Goal: Task Accomplishment & Management: Use online tool/utility

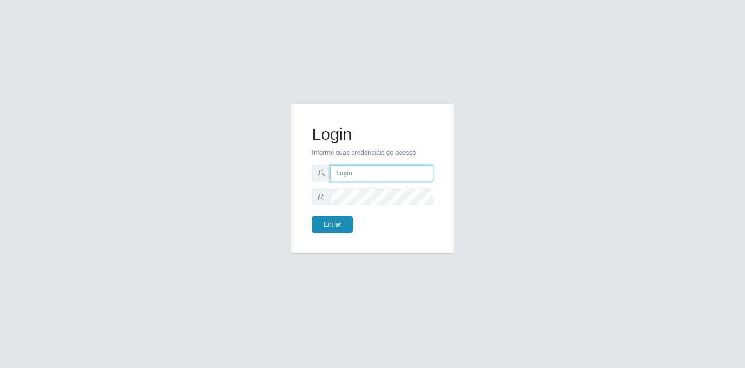
type input "[EMAIL_ADDRESS][DOMAIN_NAME]"
click at [338, 221] on button "Entrar" at bounding box center [332, 224] width 41 height 16
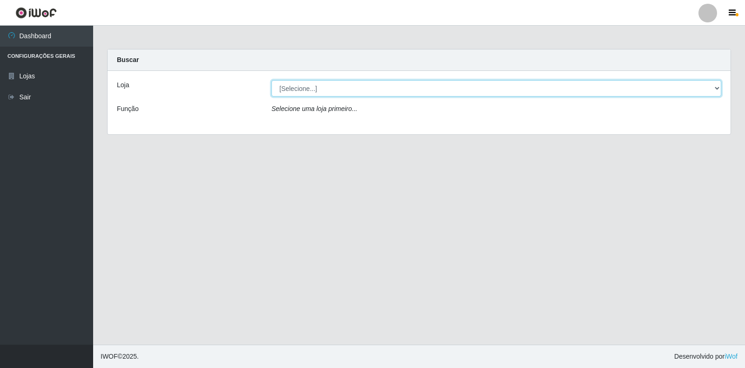
click at [405, 93] on select "[Selecione...] Atacado Vem - Loja 30 Laranjeiras Velha" at bounding box center [497, 88] width 450 height 16
select select "495"
click at [272, 80] on select "[Selecione...] Atacado Vem - Loja 30 Laranjeiras Velha" at bounding box center [497, 88] width 450 height 16
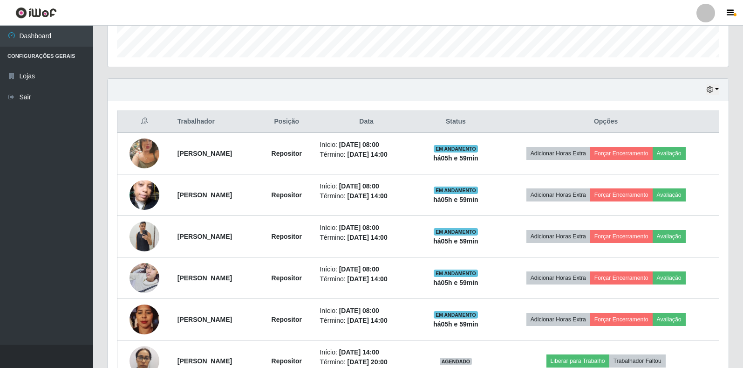
scroll to position [279, 0]
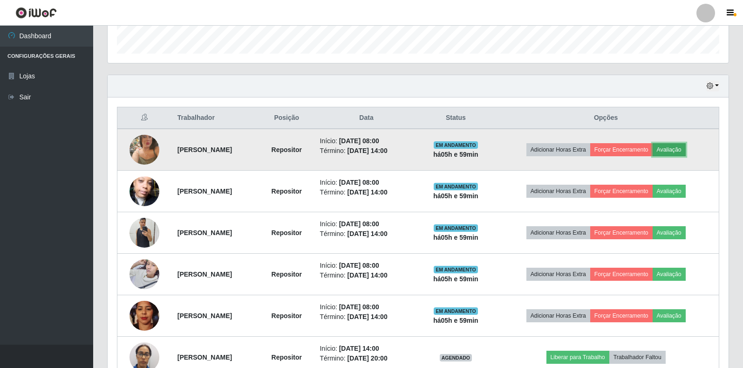
click at [685, 149] on button "Avaliação" at bounding box center [669, 149] width 33 height 13
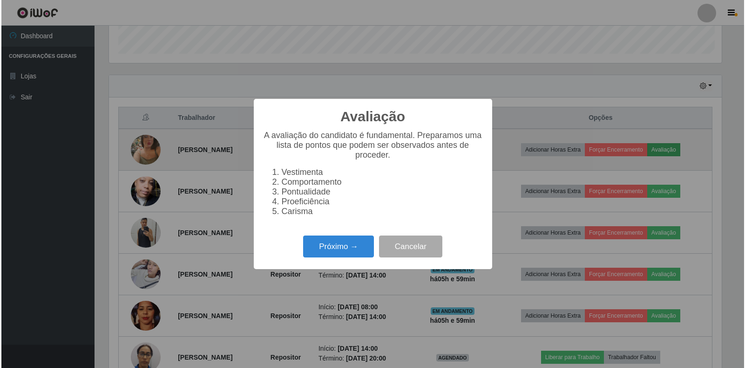
scroll to position [193, 615]
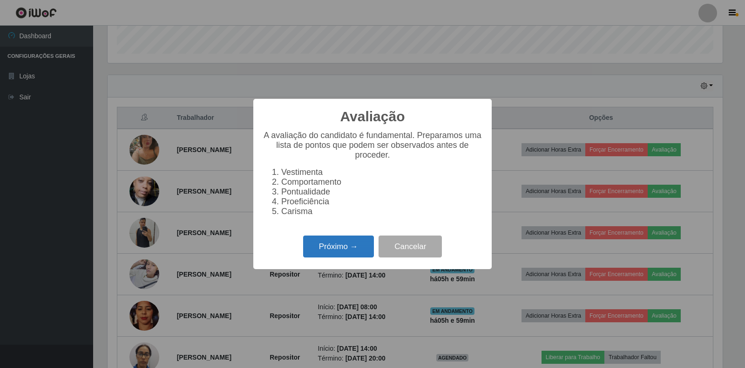
click at [353, 256] on button "Próximo →" at bounding box center [338, 246] width 71 height 22
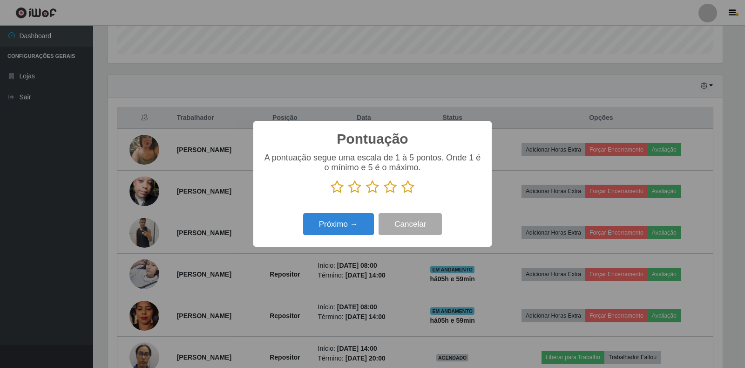
scroll to position [465617, 465195]
click at [408, 184] on icon at bounding box center [408, 187] width 13 height 14
click at [402, 194] on input "radio" at bounding box center [402, 194] width 0 height 0
click at [353, 224] on button "Próximo →" at bounding box center [338, 224] width 71 height 22
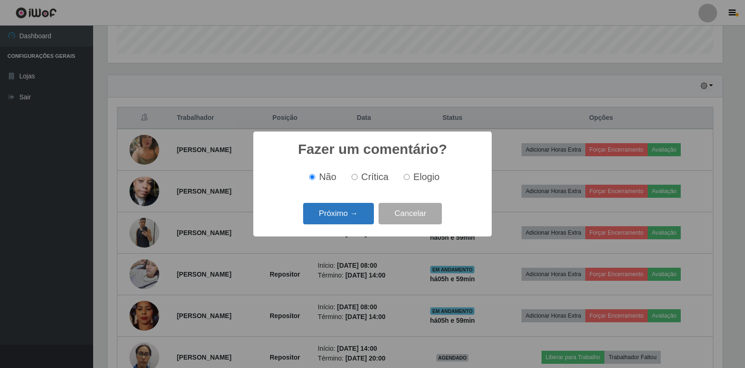
click at [350, 216] on button "Próximo →" at bounding box center [338, 214] width 71 height 22
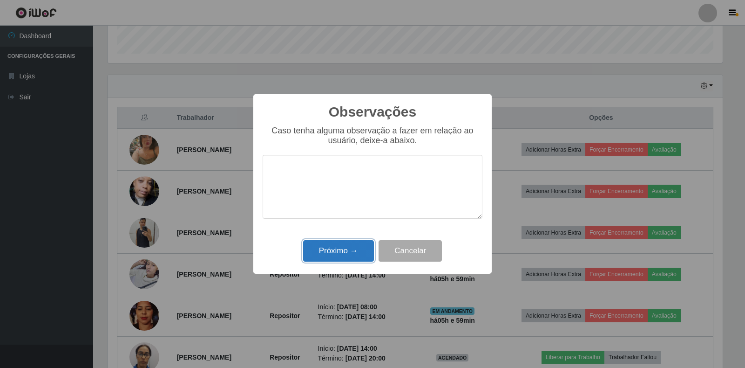
click at [339, 252] on button "Próximo →" at bounding box center [338, 251] width 71 height 22
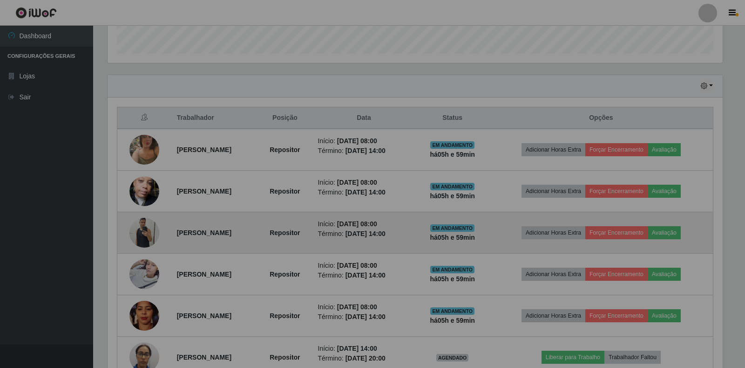
scroll to position [193, 621]
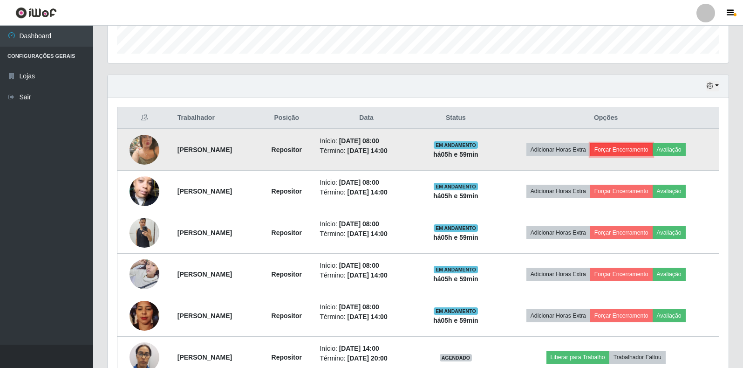
click at [627, 150] on button "Forçar Encerramento" at bounding box center [621, 149] width 62 height 13
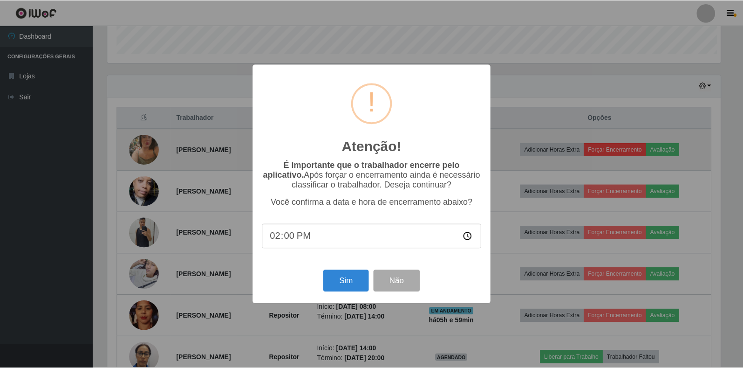
scroll to position [193, 615]
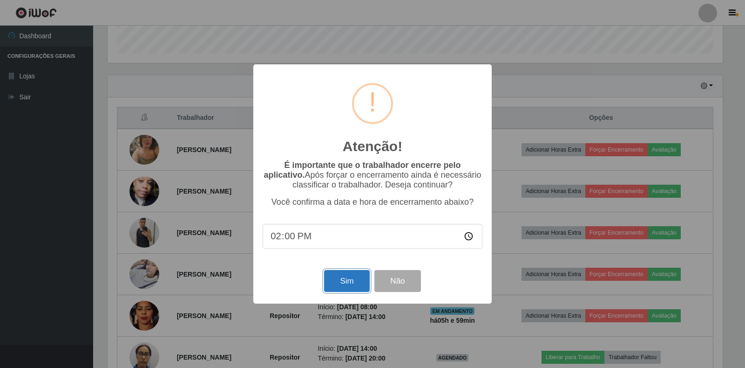
click at [340, 277] on button "Sim" at bounding box center [346, 281] width 45 height 22
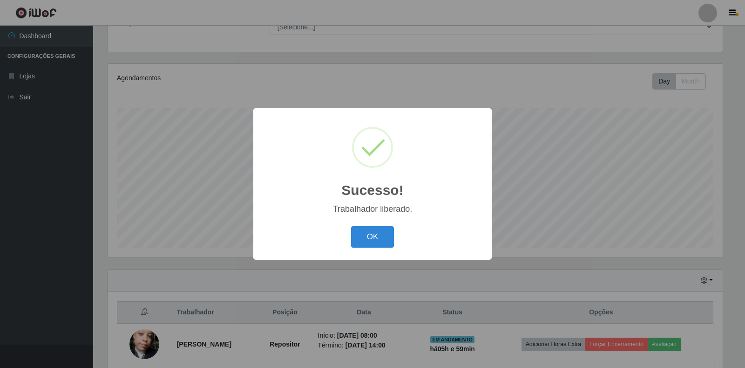
click at [378, 234] on button "OK" at bounding box center [372, 237] width 43 height 22
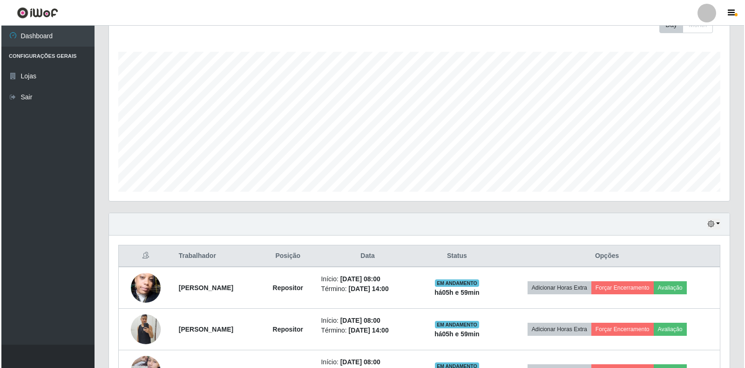
scroll to position [225, 0]
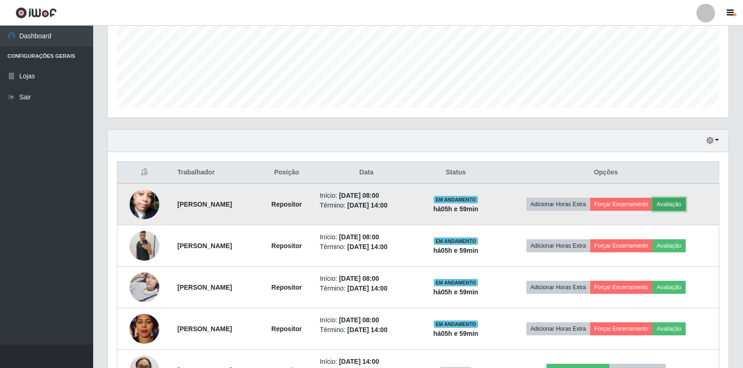
click at [681, 206] on button "Avaliação" at bounding box center [669, 204] width 33 height 13
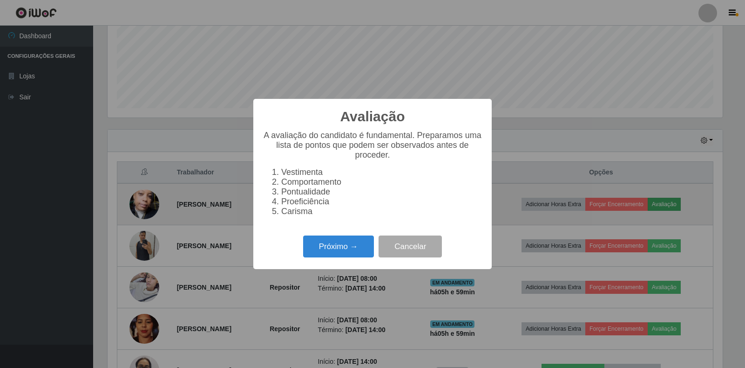
scroll to position [193, 615]
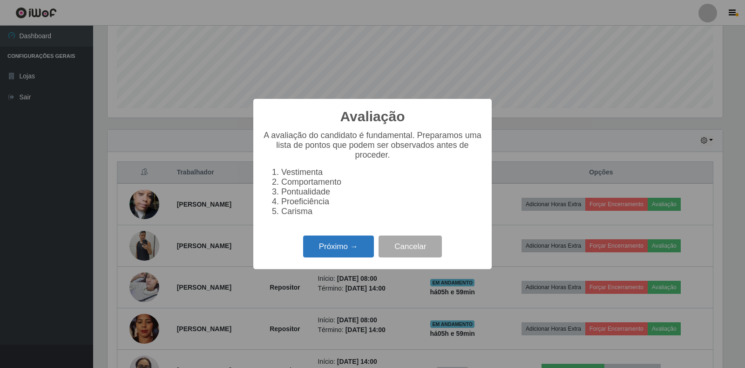
click at [345, 245] on button "Próximo →" at bounding box center [338, 246] width 71 height 22
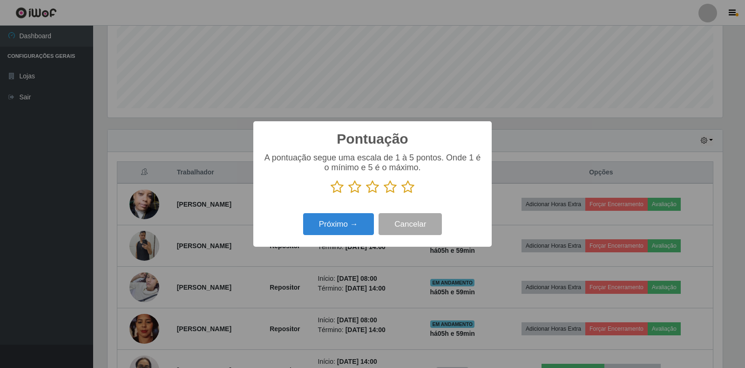
click at [409, 185] on icon at bounding box center [408, 187] width 13 height 14
click at [402, 194] on input "radio" at bounding box center [402, 194] width 0 height 0
click at [336, 223] on button "Próximo →" at bounding box center [338, 224] width 71 height 22
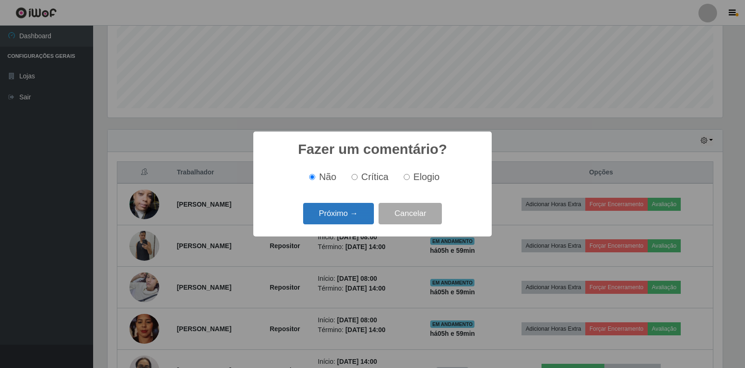
click at [351, 218] on button "Próximo →" at bounding box center [338, 214] width 71 height 22
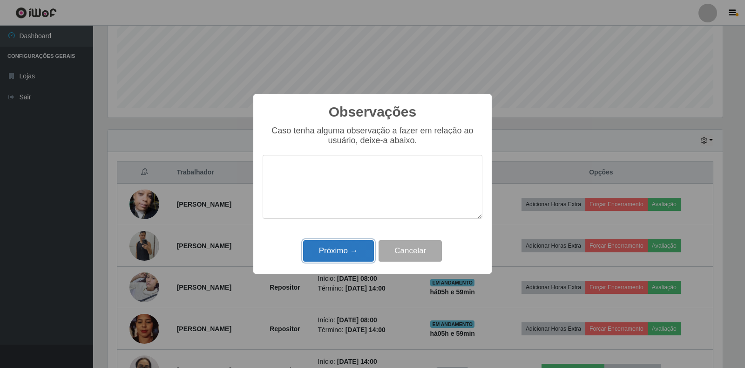
click at [363, 246] on button "Próximo →" at bounding box center [338, 251] width 71 height 22
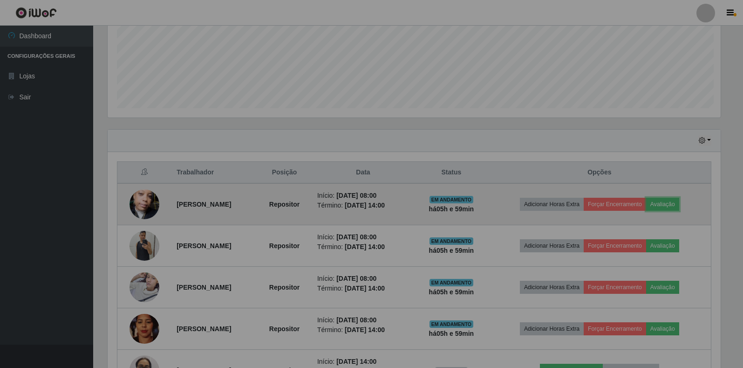
scroll to position [193, 621]
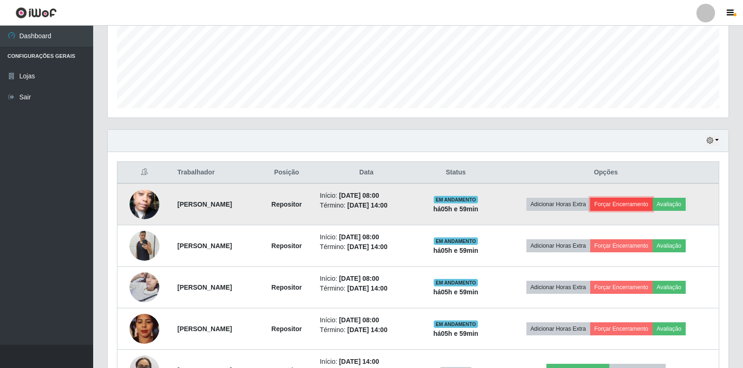
click at [622, 203] on button "Forçar Encerramento" at bounding box center [621, 204] width 62 height 13
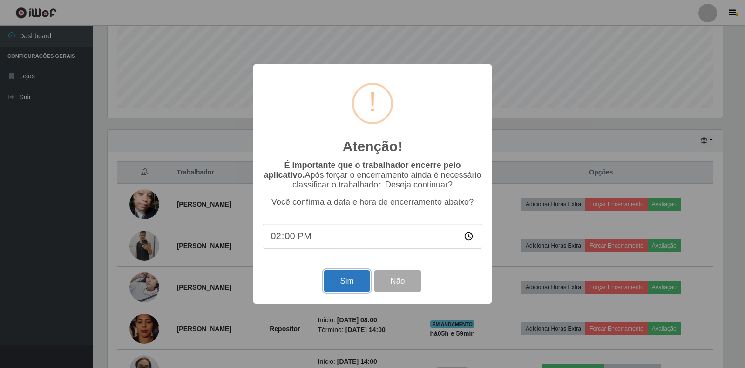
click at [338, 279] on button "Sim" at bounding box center [346, 281] width 45 height 22
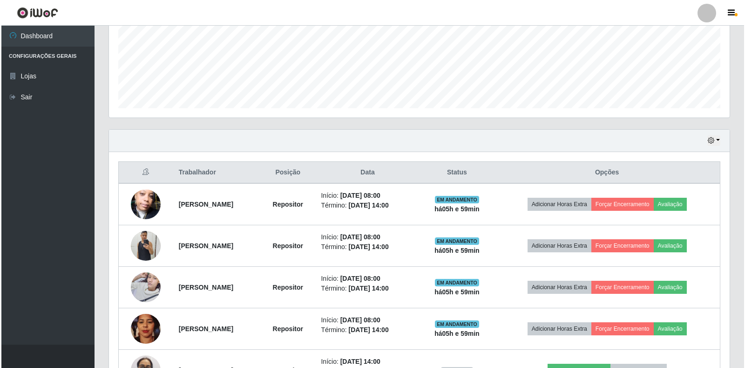
scroll to position [0, 0]
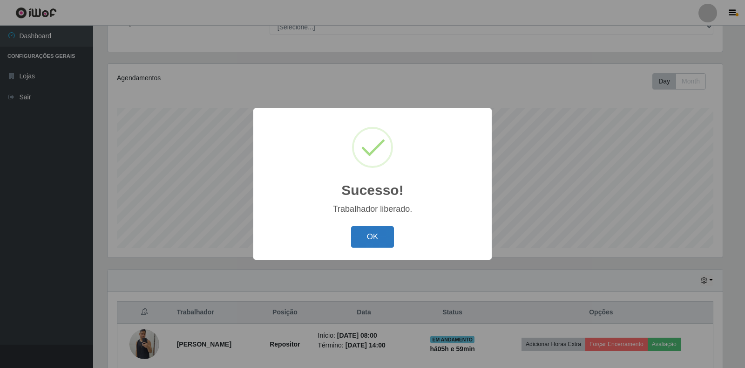
click at [374, 245] on button "OK" at bounding box center [372, 237] width 43 height 22
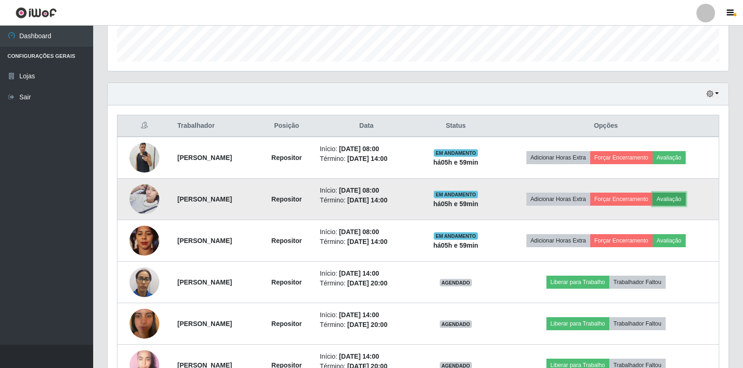
click at [671, 195] on button "Avaliação" at bounding box center [669, 198] width 33 height 13
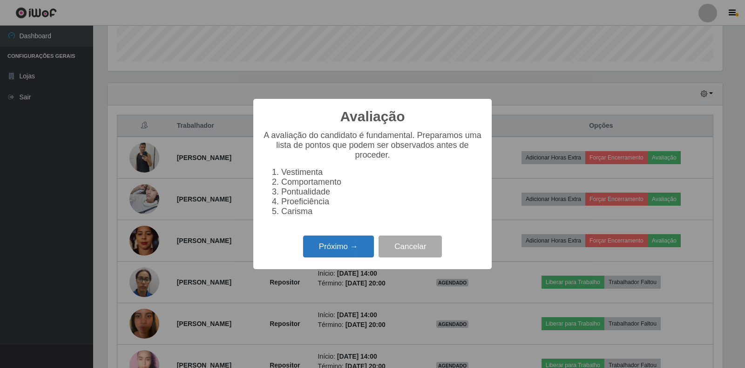
click at [363, 245] on button "Próximo →" at bounding box center [338, 246] width 71 height 22
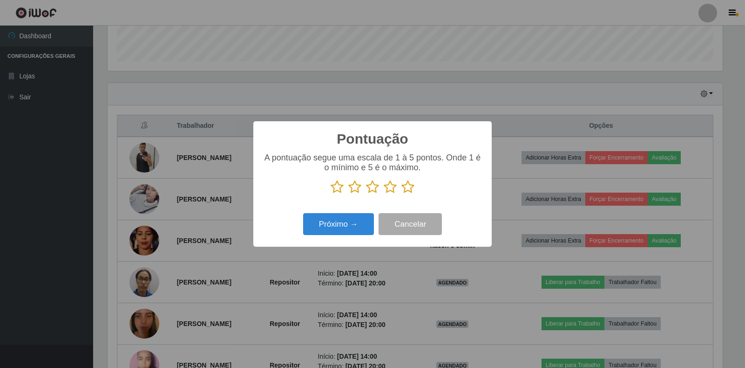
click at [413, 187] on icon at bounding box center [408, 187] width 13 height 14
click at [402, 194] on input "radio" at bounding box center [402, 194] width 0 height 0
click at [353, 219] on button "Próximo →" at bounding box center [338, 224] width 71 height 22
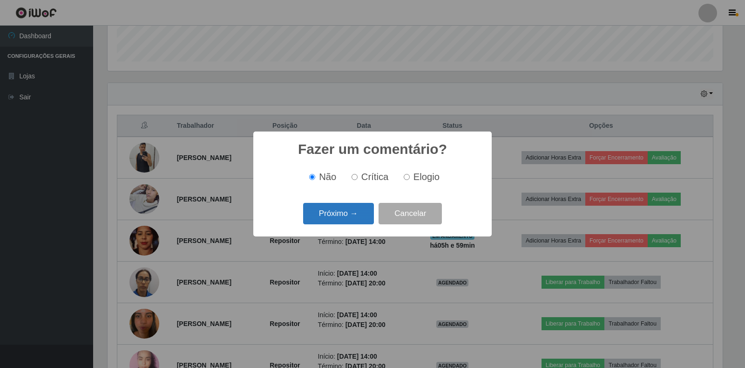
click at [344, 213] on button "Próximo →" at bounding box center [338, 214] width 71 height 22
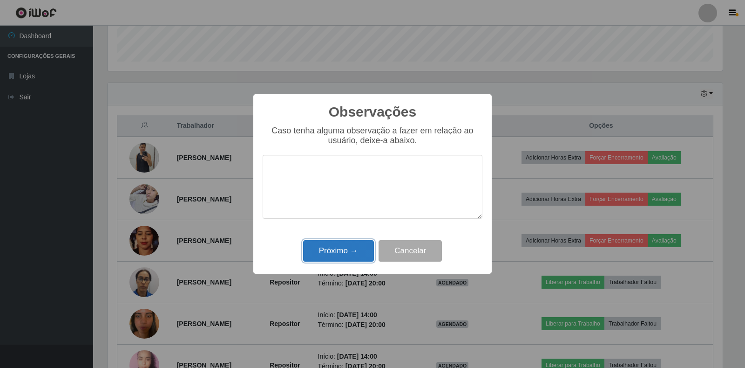
click at [337, 258] on button "Próximo →" at bounding box center [338, 251] width 71 height 22
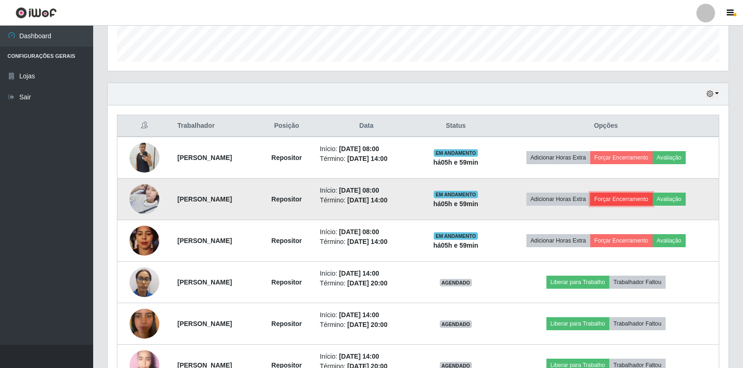
click at [639, 201] on button "Forçar Encerramento" at bounding box center [621, 198] width 62 height 13
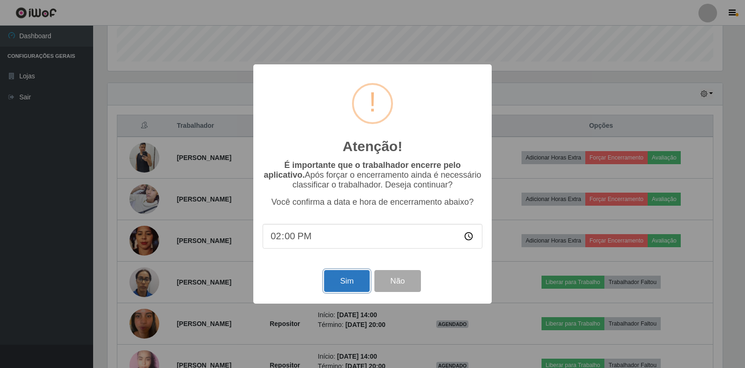
click at [354, 279] on button "Sim" at bounding box center [346, 281] width 45 height 22
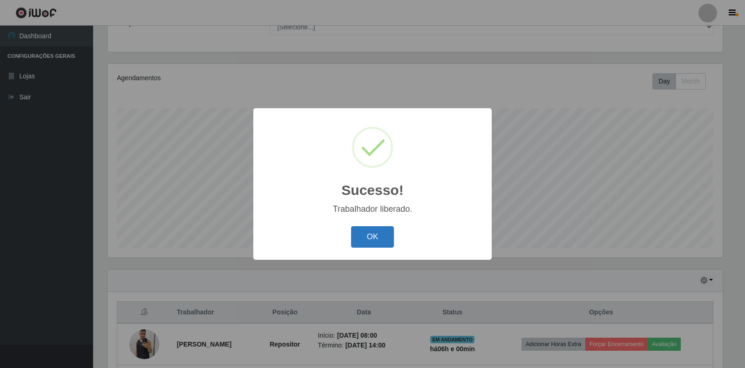
click at [369, 238] on button "OK" at bounding box center [372, 237] width 43 height 22
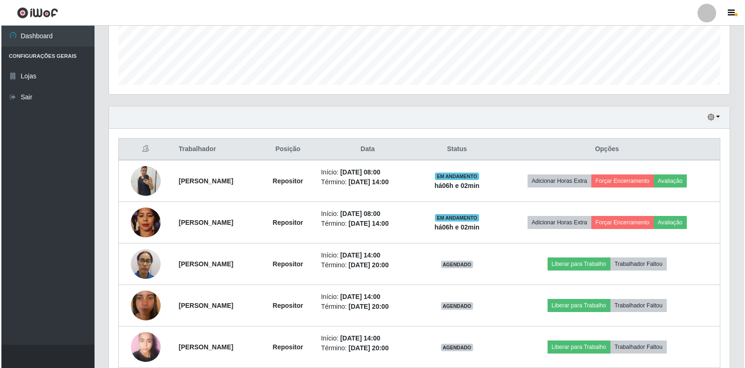
scroll to position [293, 0]
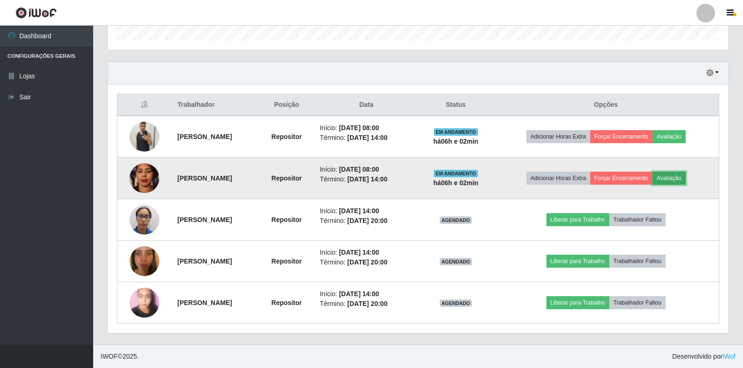
click at [676, 175] on button "Avaliação" at bounding box center [669, 177] width 33 height 13
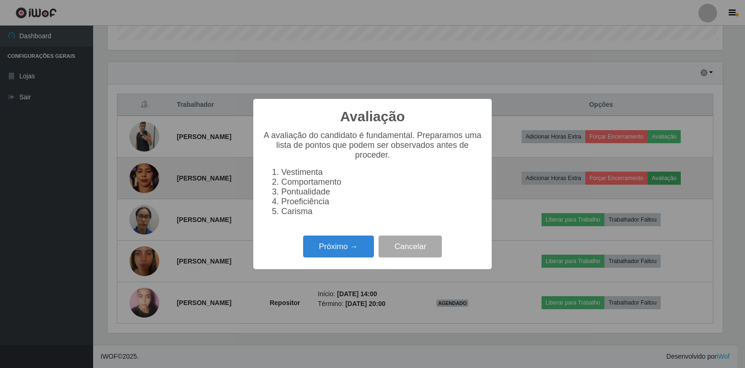
scroll to position [193, 615]
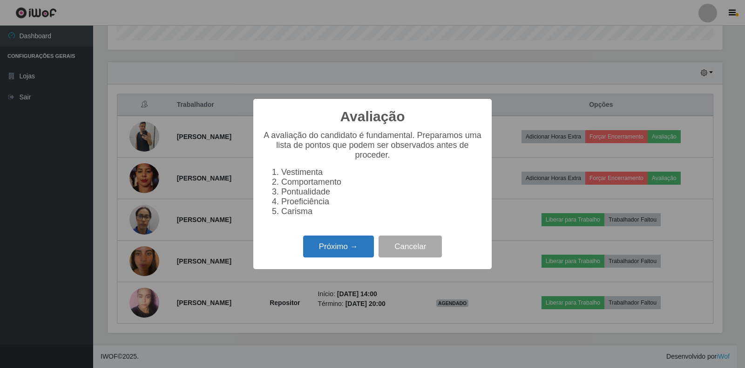
click at [330, 257] on button "Próximo →" at bounding box center [338, 246] width 71 height 22
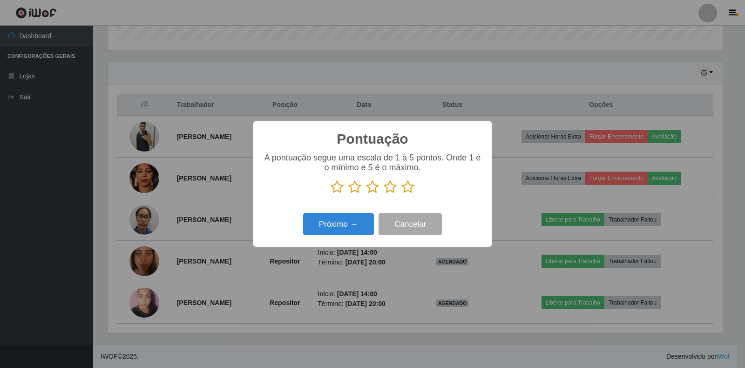
click at [405, 184] on icon at bounding box center [408, 187] width 13 height 14
click at [402, 194] on input "radio" at bounding box center [402, 194] width 0 height 0
click at [351, 218] on button "Próximo →" at bounding box center [338, 224] width 71 height 22
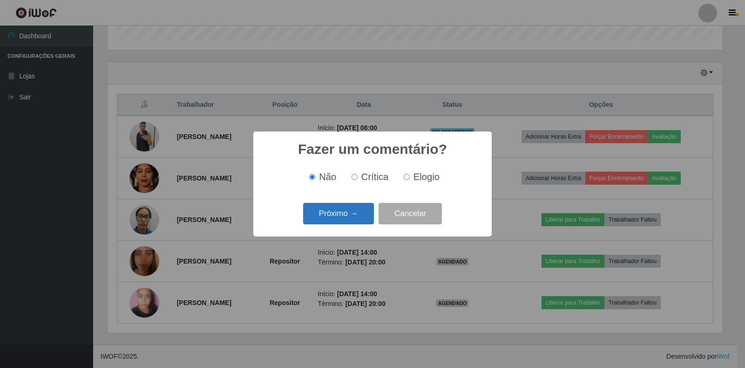
click at [348, 211] on button "Próximo →" at bounding box center [338, 214] width 71 height 22
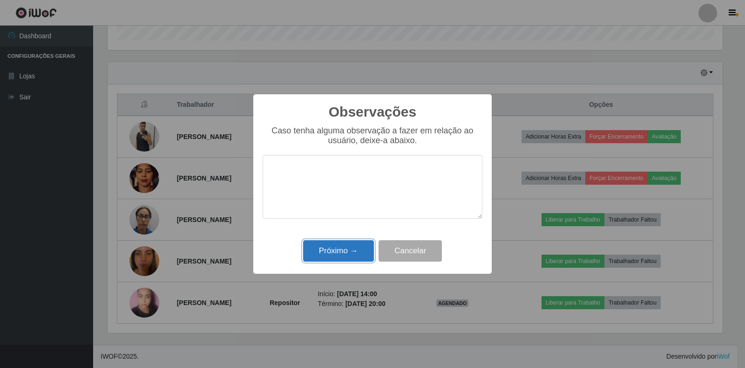
click at [358, 253] on button "Próximo →" at bounding box center [338, 251] width 71 height 22
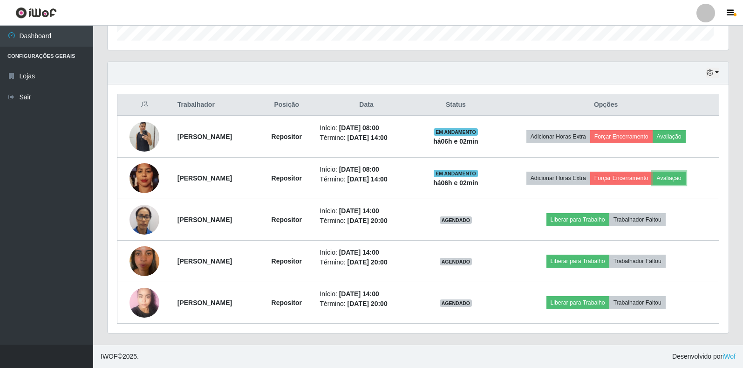
scroll to position [193, 621]
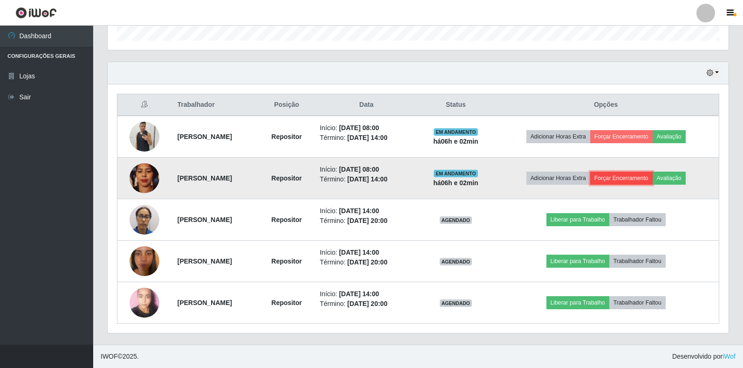
click at [643, 182] on button "Forçar Encerramento" at bounding box center [621, 177] width 62 height 13
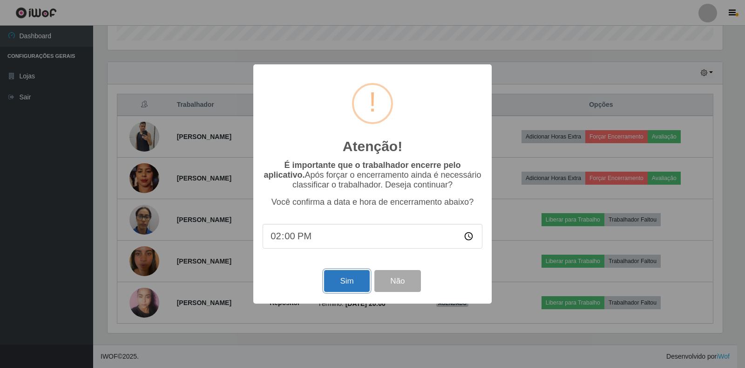
click at [342, 276] on button "Sim" at bounding box center [346, 281] width 45 height 22
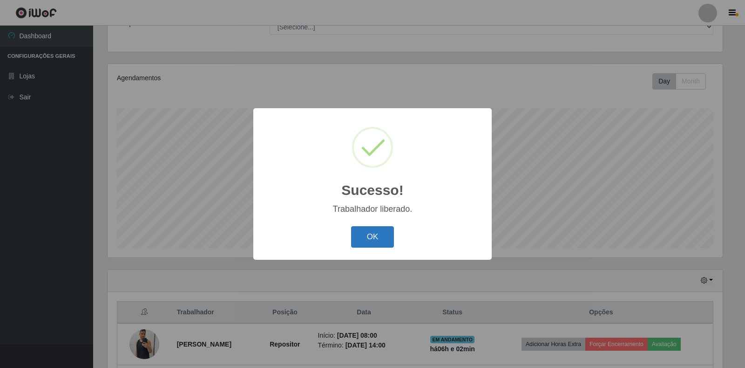
click at [372, 241] on button "OK" at bounding box center [372, 237] width 43 height 22
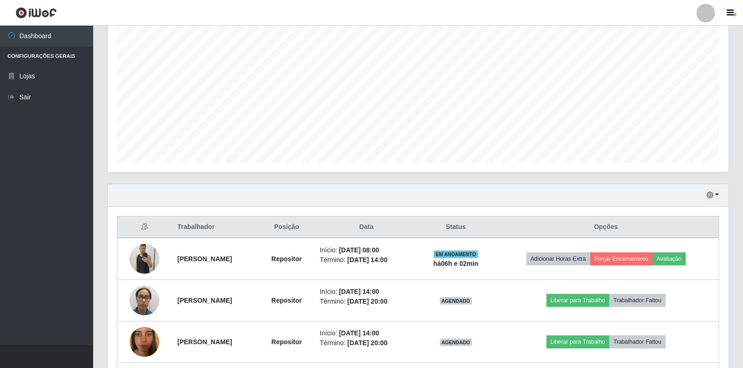
scroll to position [251, 0]
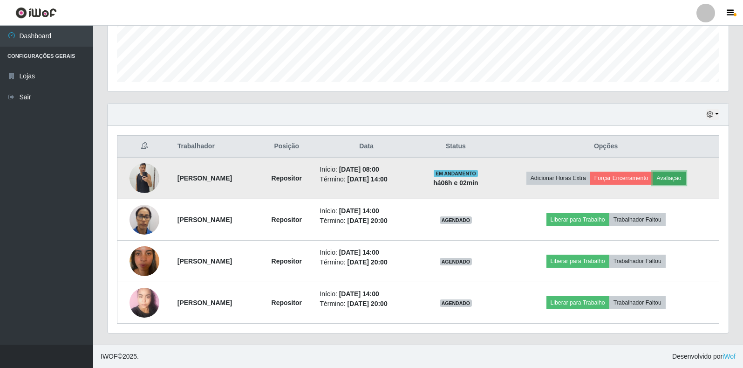
click at [678, 177] on button "Avaliação" at bounding box center [669, 177] width 33 height 13
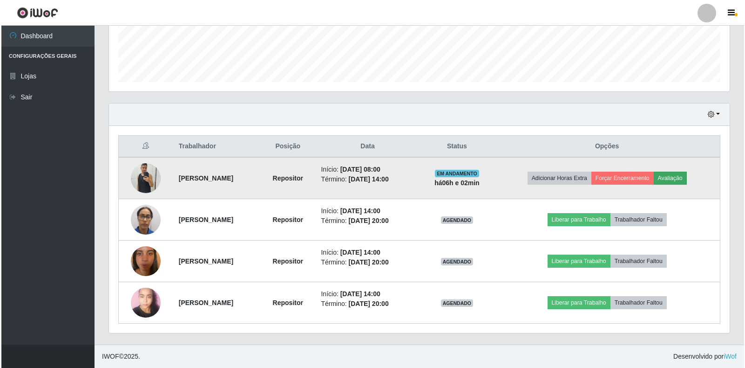
scroll to position [193, 615]
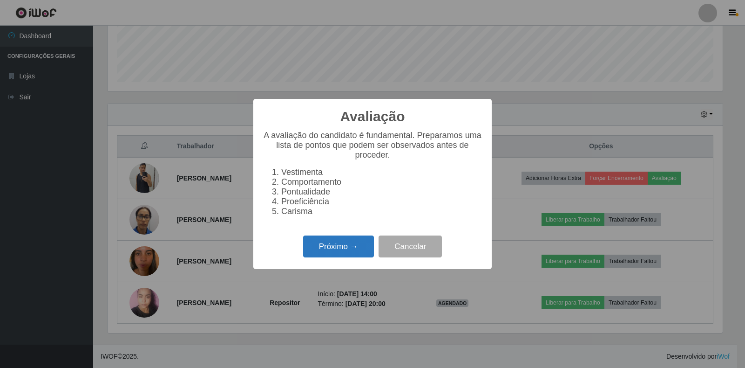
click at [357, 248] on button "Próximo →" at bounding box center [338, 246] width 71 height 22
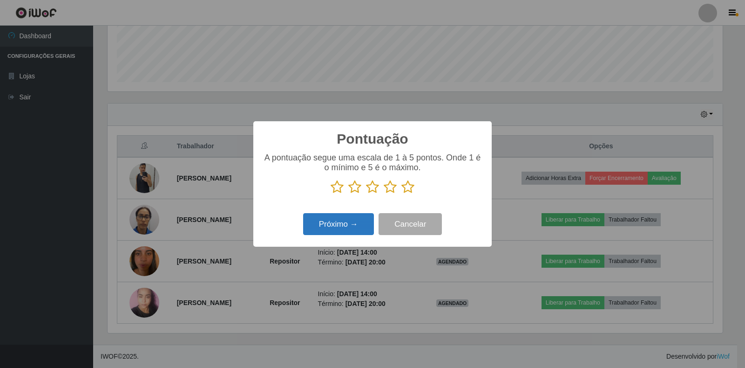
scroll to position [465617, 465195]
click at [409, 189] on icon at bounding box center [408, 187] width 13 height 14
click at [402, 194] on input "radio" at bounding box center [402, 194] width 0 height 0
click at [347, 225] on button "Próximo →" at bounding box center [338, 224] width 71 height 22
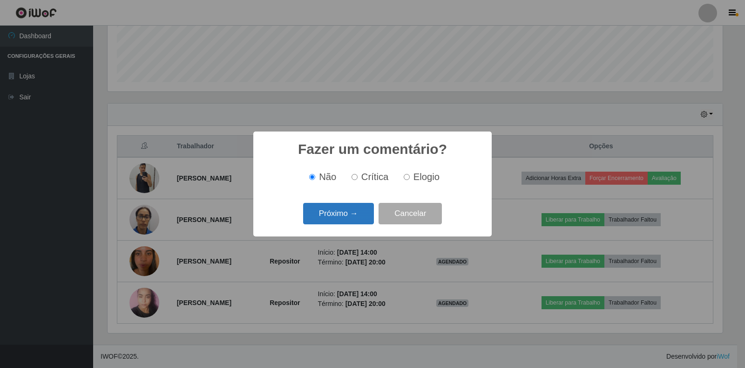
click at [352, 220] on button "Próximo →" at bounding box center [338, 214] width 71 height 22
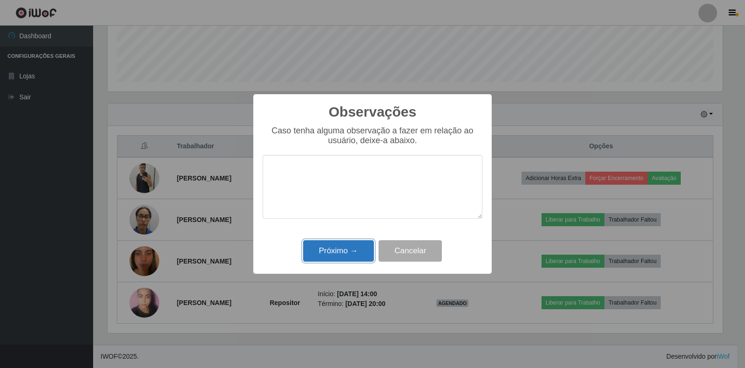
click at [359, 250] on button "Próximo →" at bounding box center [338, 251] width 71 height 22
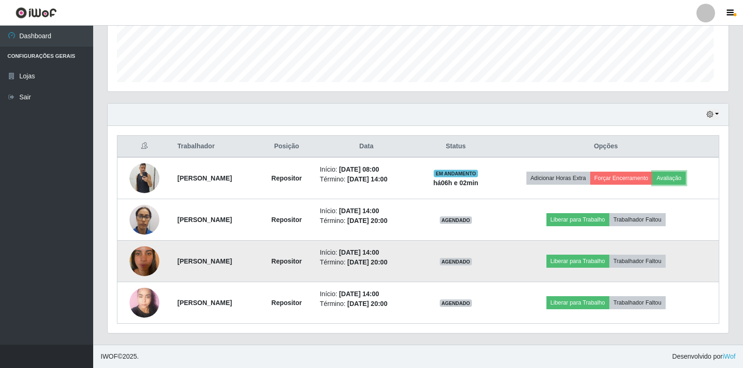
scroll to position [193, 621]
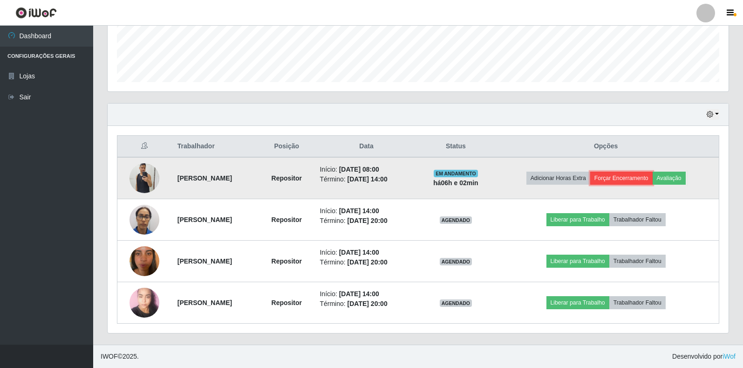
click at [627, 178] on button "Forçar Encerramento" at bounding box center [621, 177] width 62 height 13
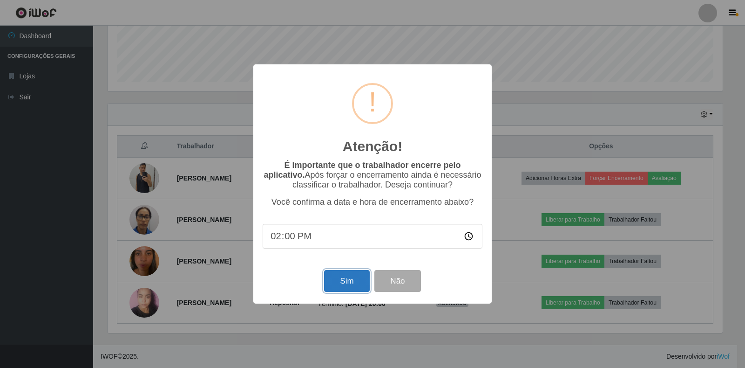
click at [341, 286] on button "Sim" at bounding box center [346, 281] width 45 height 22
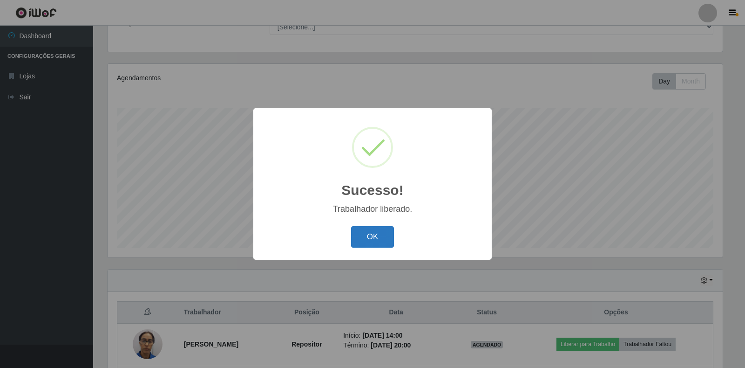
click at [376, 235] on button "OK" at bounding box center [372, 237] width 43 height 22
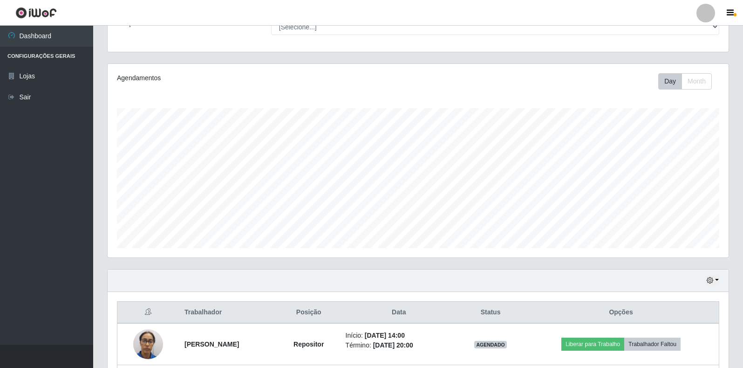
scroll to position [178, 0]
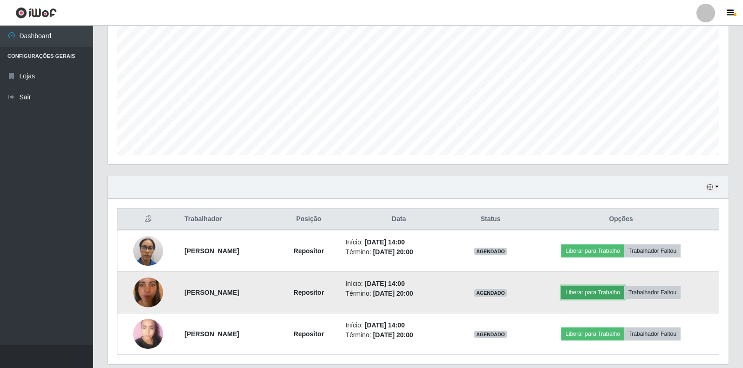
click at [610, 294] on button "Liberar para Trabalho" at bounding box center [592, 292] width 63 height 13
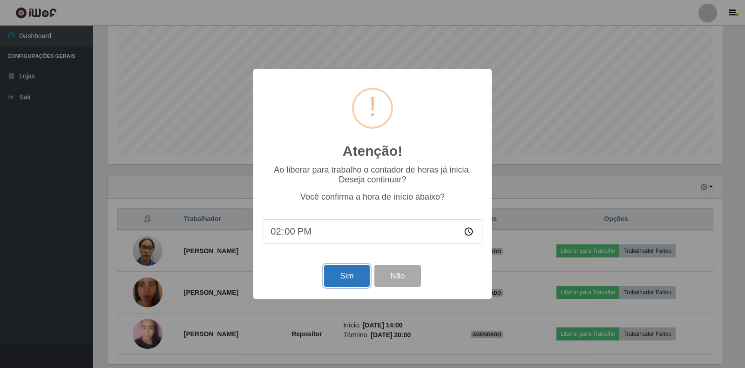
click at [345, 284] on button "Sim" at bounding box center [346, 276] width 45 height 22
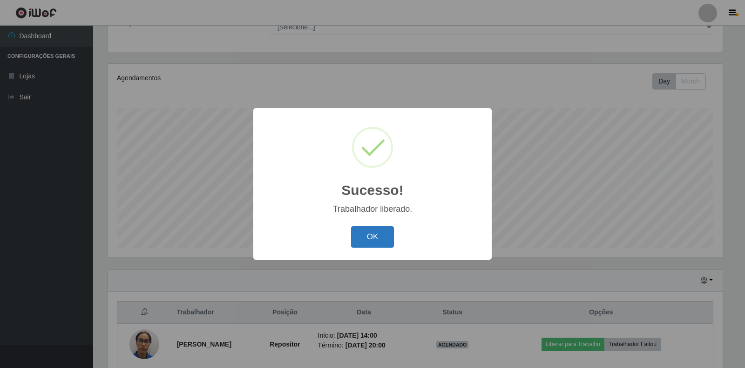
click at [366, 240] on button "OK" at bounding box center [372, 237] width 43 height 22
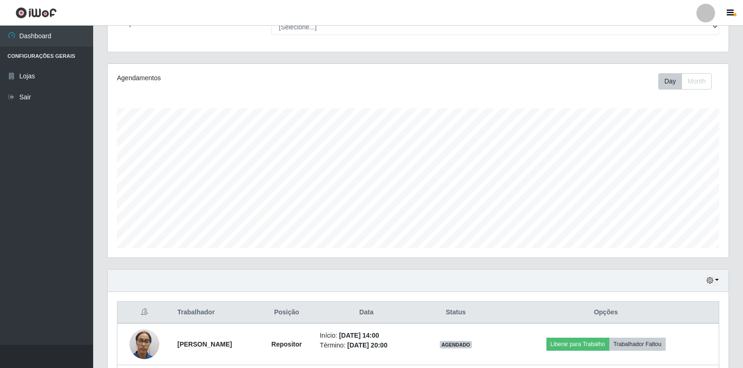
scroll to position [193, 621]
